Goal: Check status: Check status

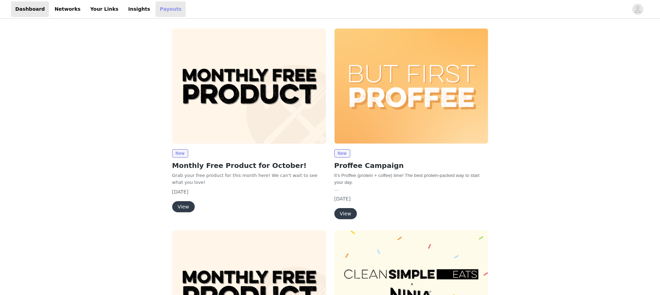
click at [162, 5] on link "Payouts" at bounding box center [170, 9] width 30 height 16
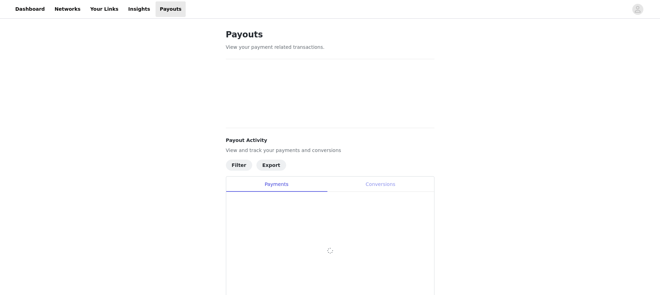
click at [370, 187] on div "Conversions" at bounding box center [380, 185] width 107 height 16
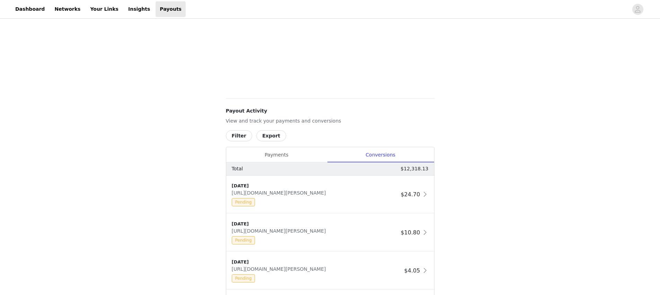
scroll to position [227, 0]
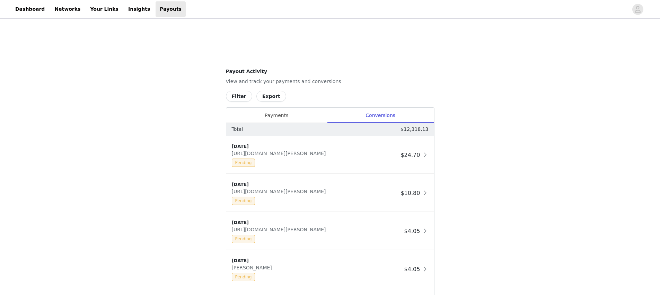
click at [239, 96] on button "Filter" at bounding box center [239, 96] width 26 height 11
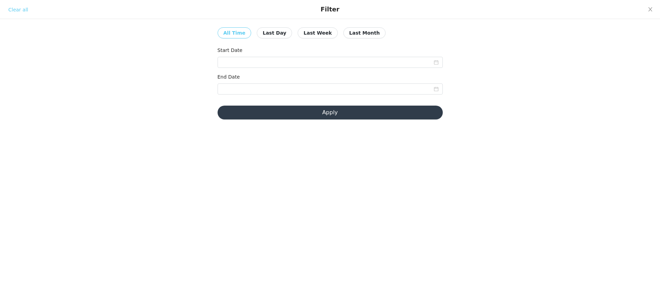
click at [343, 35] on button "Last Month" at bounding box center [364, 32] width 42 height 11
type input "[DATE]"
click at [316, 106] on button "Apply" at bounding box center [329, 113] width 225 height 14
